Goal: Task Accomplishment & Management: Use online tool/utility

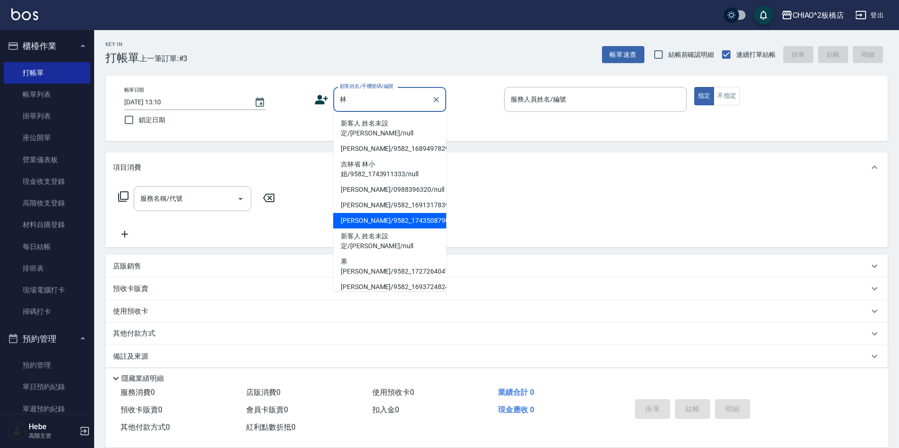
scroll to position [141, 0]
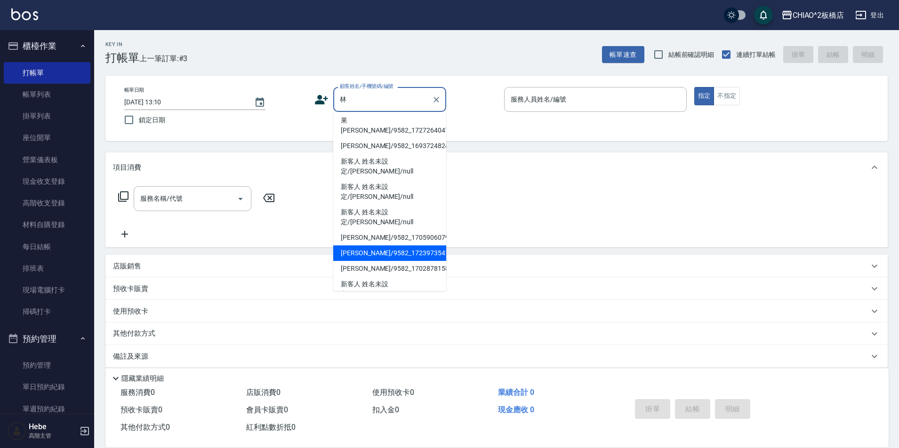
click at [371, 246] on li "[PERSON_NAME]/9582_1723973541/null" at bounding box center [389, 254] width 113 height 16
type input "[PERSON_NAME]/9582_1723973541/null"
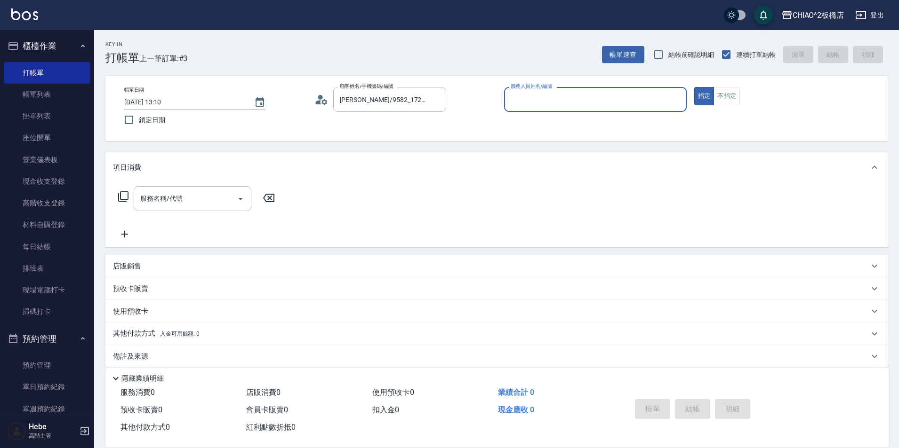
click at [525, 103] on input "服務人員姓名/編號" at bounding box center [595, 99] width 174 height 16
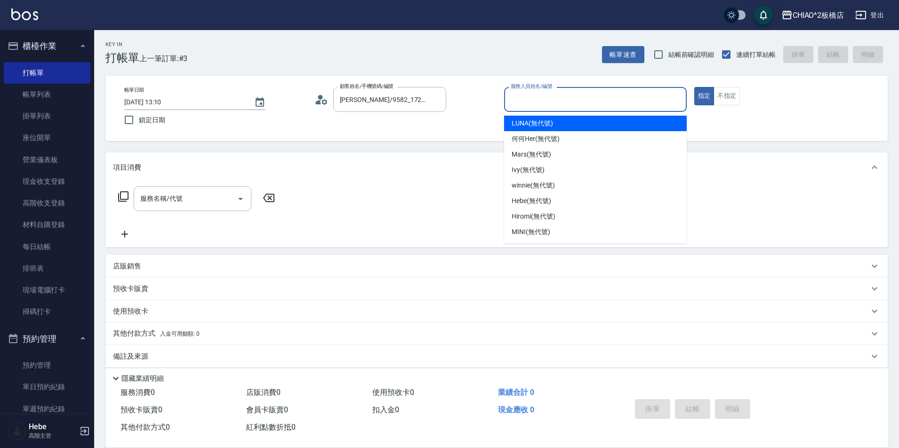
click at [535, 118] on div "LUNA (無代號)" at bounding box center [595, 124] width 183 height 16
type input "LUNA(無代號)"
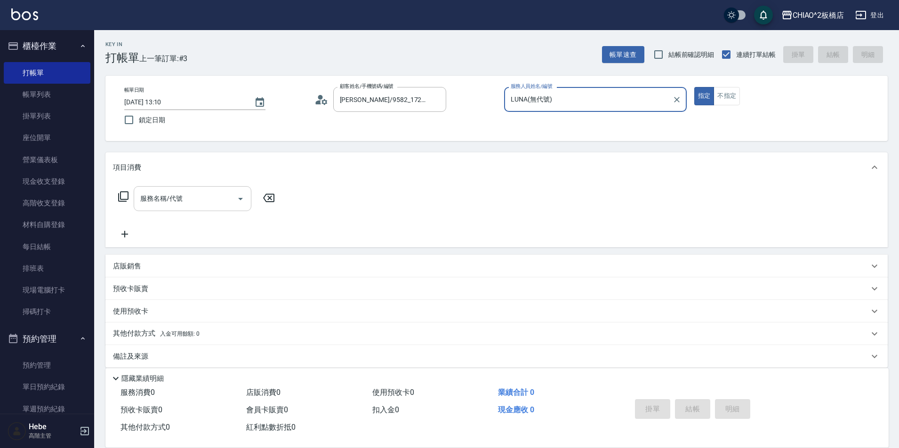
click at [178, 203] on div "服務名稱/代號 服務名稱/代號" at bounding box center [193, 198] width 118 height 25
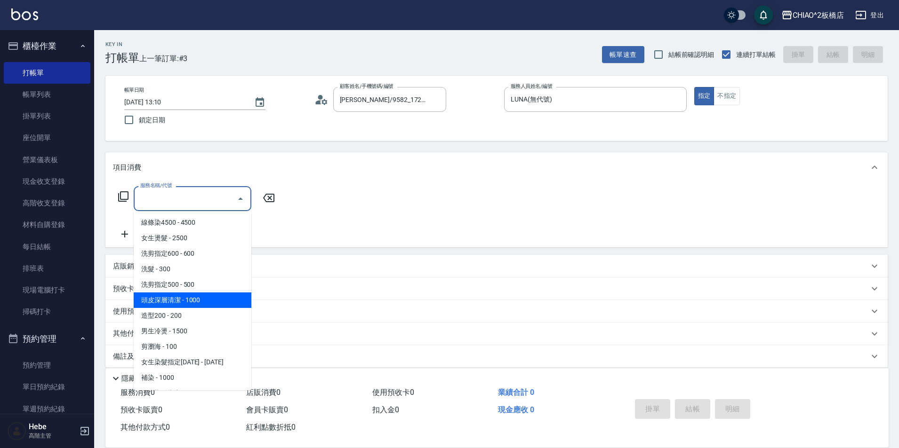
click at [199, 301] on span "頭皮深層清潔 - 1000" at bounding box center [193, 301] width 118 height 16
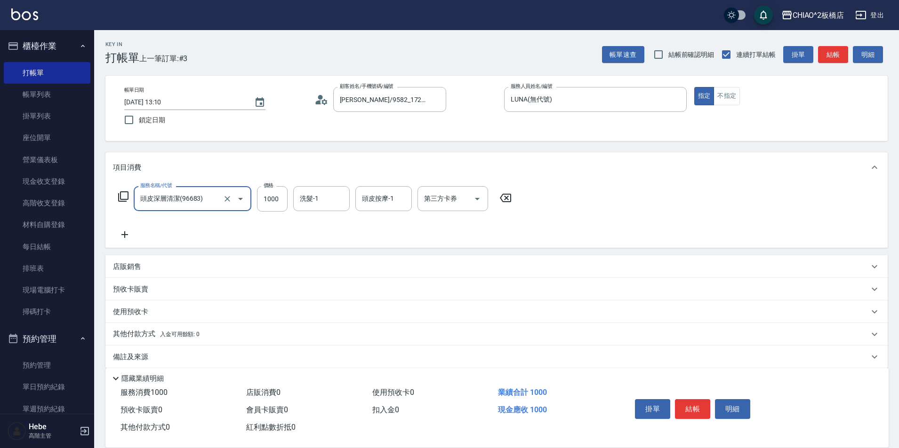
click at [215, 198] on input "頭皮深層清潔(96683)" at bounding box center [179, 199] width 83 height 16
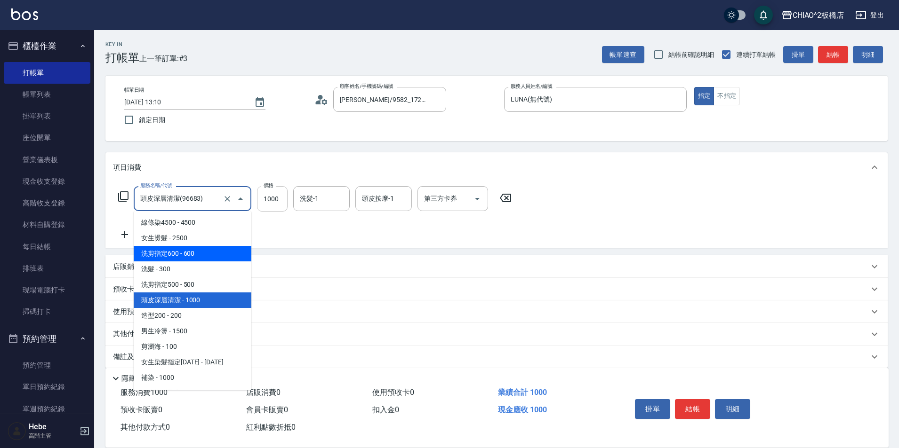
drag, startPoint x: 194, startPoint y: 261, endPoint x: 265, endPoint y: 209, distance: 87.9
click at [199, 257] on span "洗剪指定600 - 600" at bounding box center [193, 254] width 118 height 16
type input "洗剪指定600(96678)"
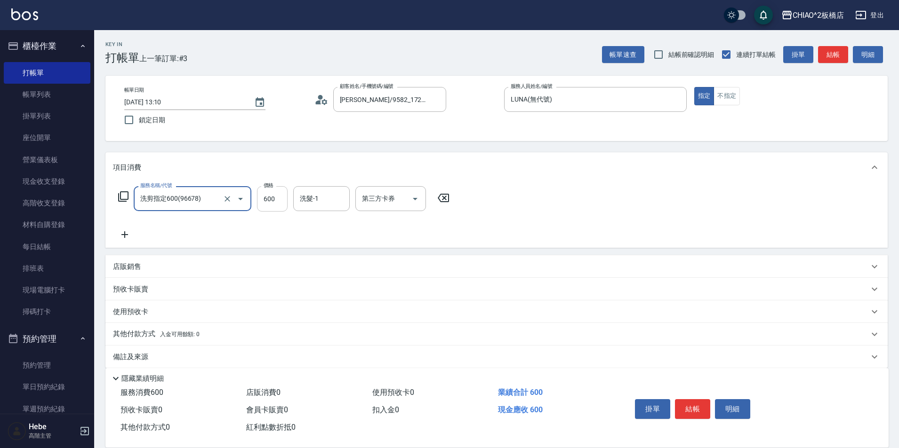
click at [278, 202] on input "600" at bounding box center [272, 198] width 31 height 25
type input "999"
click at [694, 404] on button "結帳" at bounding box center [692, 409] width 35 height 20
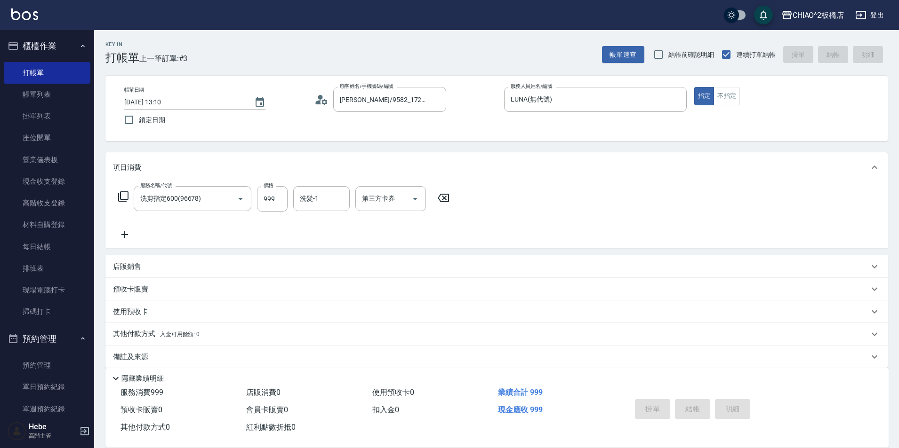
type input "[DATE] 14:12"
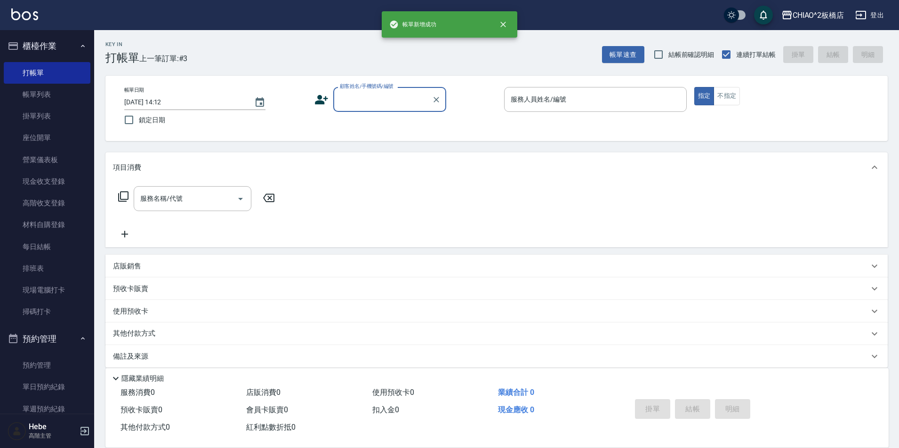
scroll to position [0, 0]
